Goal: Task Accomplishment & Management: Manage account settings

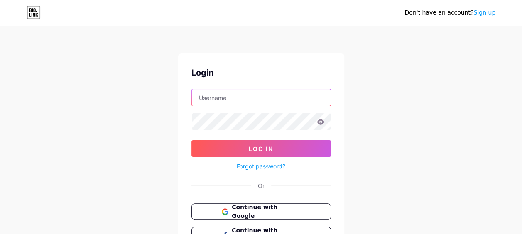
click at [244, 101] on input "text" at bounding box center [261, 97] width 139 height 17
click at [254, 101] on input "[EMAIL_ADDRESS][DOMAIN_NAME]" at bounding box center [261, 97] width 139 height 17
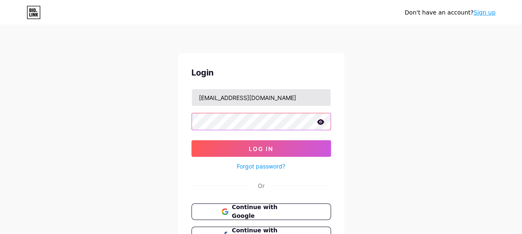
click at [191, 140] on button "Log In" at bounding box center [261, 148] width 140 height 17
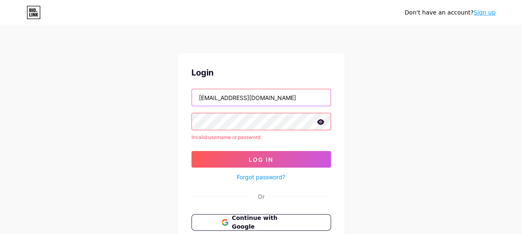
click at [266, 93] on input "[EMAIL_ADDRESS][DOMAIN_NAME]" at bounding box center [261, 97] width 139 height 17
click at [291, 101] on input "[EMAIL_ADDRESS][DOMAIN_NAME]" at bounding box center [261, 97] width 139 height 17
drag, startPoint x: 293, startPoint y: 101, endPoint x: 255, endPoint y: 102, distance: 37.8
click at [255, 102] on input "[EMAIL_ADDRESS][DOMAIN_NAME]" at bounding box center [261, 97] width 139 height 17
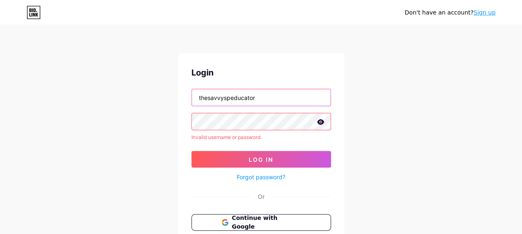
type input "thesavvyspeducator"
click at [238, 169] on div "Forgot password?" at bounding box center [261, 175] width 140 height 15
click at [237, 169] on div "Forgot password?" at bounding box center [261, 175] width 140 height 15
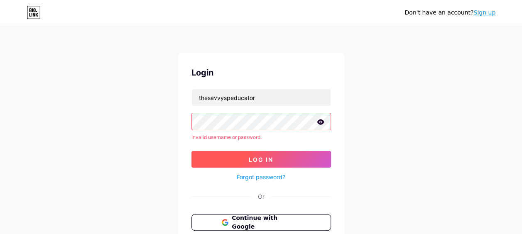
click at [234, 162] on button "Log In" at bounding box center [261, 159] width 140 height 17
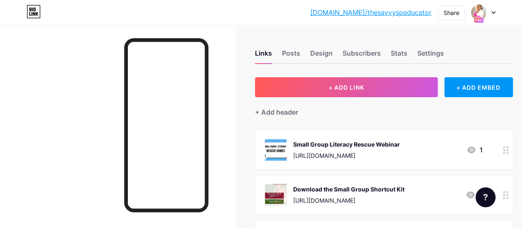
click at [479, 149] on div "1" at bounding box center [474, 150] width 17 height 10
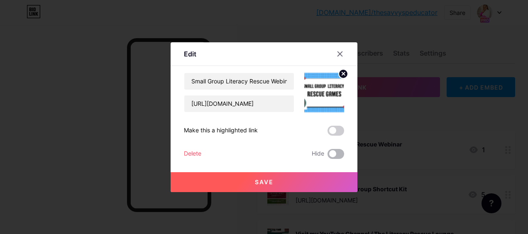
click at [334, 154] on span at bounding box center [336, 154] width 17 height 10
click at [328, 156] on input "checkbox" at bounding box center [328, 156] width 0 height 0
click at [308, 184] on button "Save" at bounding box center [264, 182] width 187 height 20
